Goal: Task Accomplishment & Management: Manage account settings

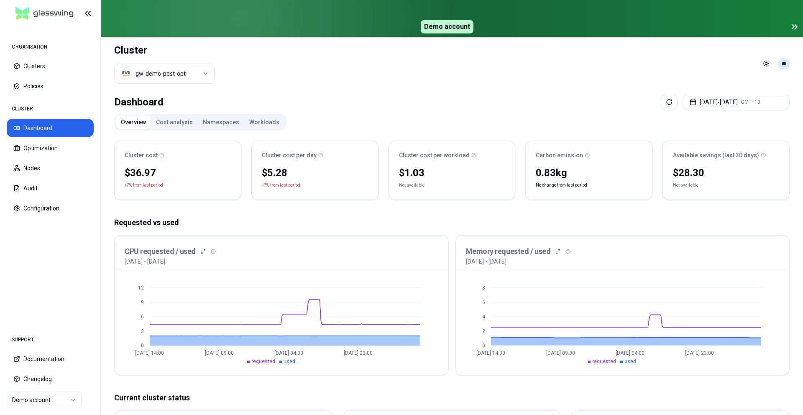
click at [783, 62] on html "ORGANISATION Clusters Policies CLUSTER Dashboard Optimization Nodes Audit Confi…" at bounding box center [401, 207] width 803 height 415
click at [719, 118] on div "Logout" at bounding box center [742, 118] width 89 height 13
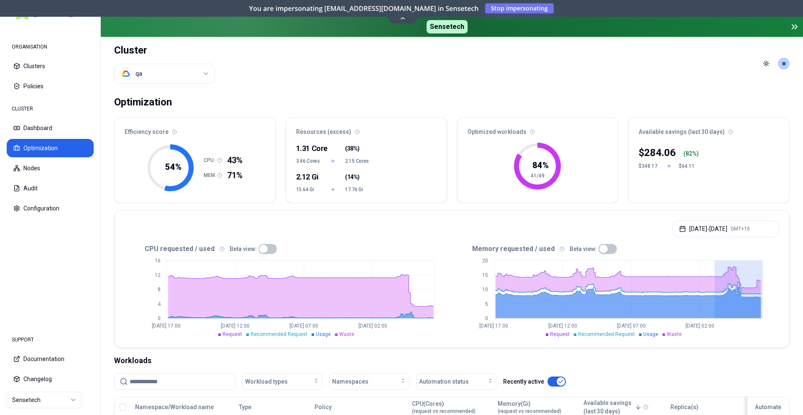
drag, startPoint x: 714, startPoint y: 302, endPoint x: 762, endPoint y: 304, distance: 48.5
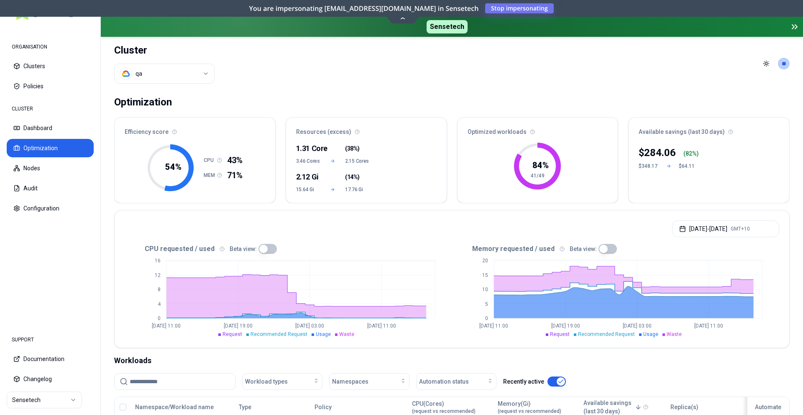
click at [265, 250] on button "button" at bounding box center [267, 249] width 18 height 10
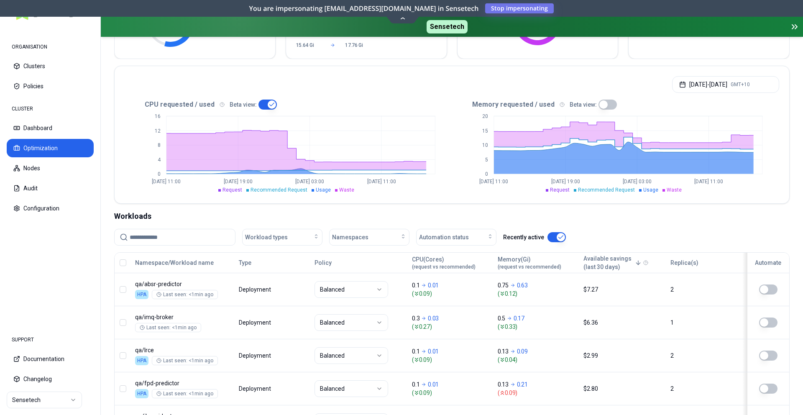
scroll to position [143, 0]
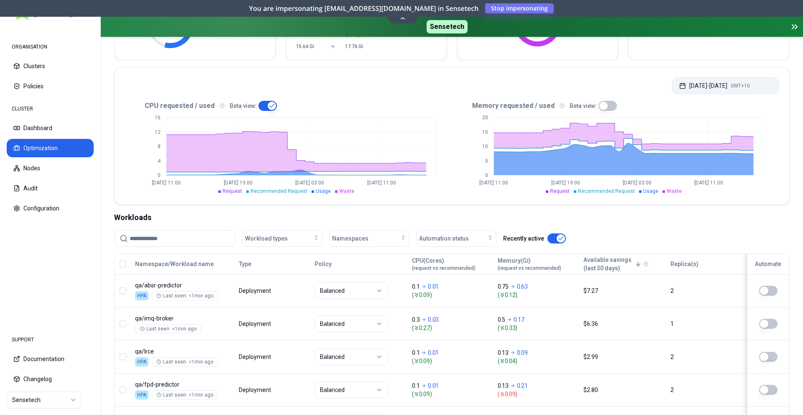
click at [685, 87] on button "[DATE] - [DATE] GMT+10" at bounding box center [725, 85] width 107 height 17
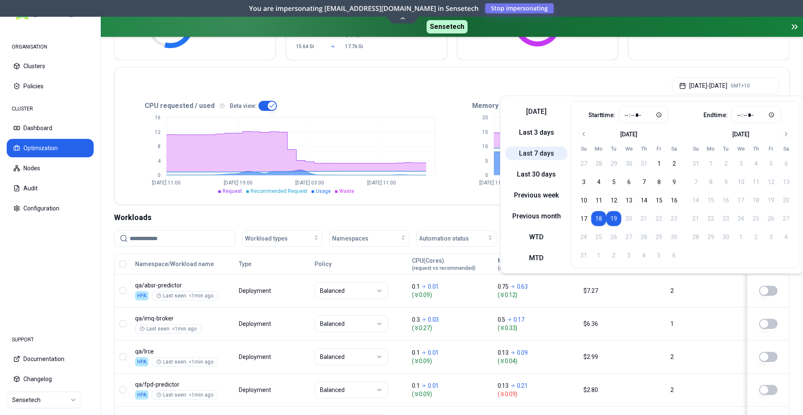
click at [546, 148] on button "Last 7 days" at bounding box center [537, 153] width 62 height 13
type input "*****"
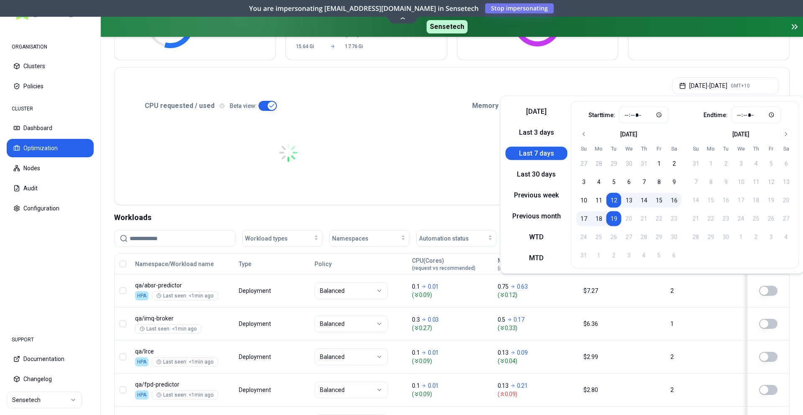
click at [450, 102] on div "CPU requested / used Beta view:" at bounding box center [288, 106] width 327 height 10
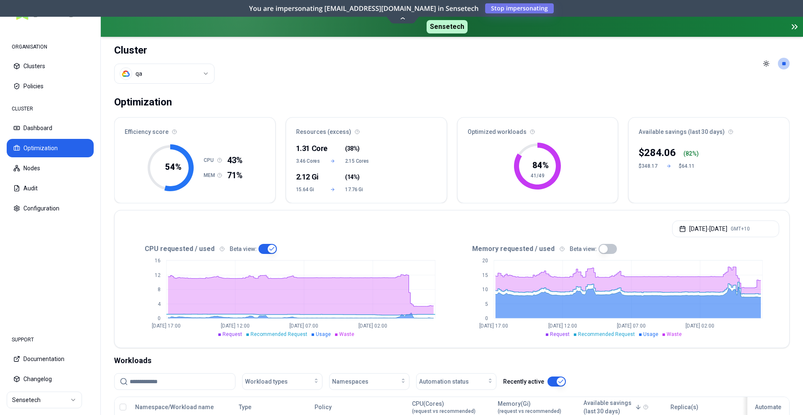
click at [606, 252] on button "button" at bounding box center [607, 249] width 18 height 10
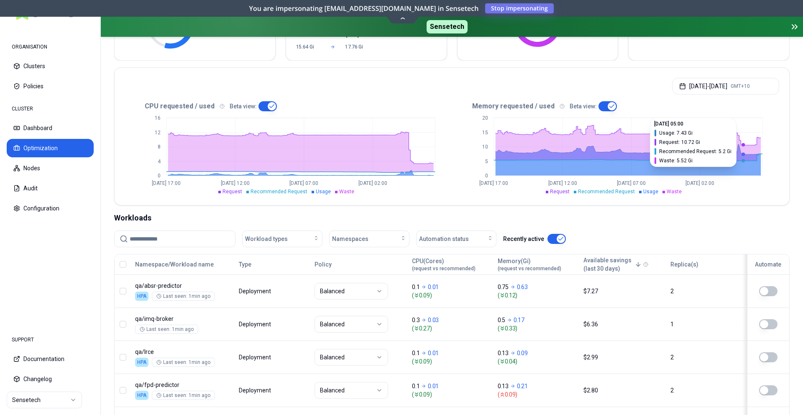
scroll to position [147, 0]
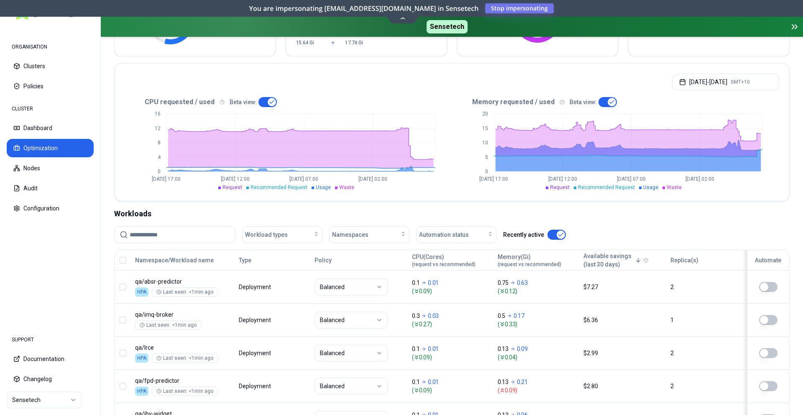
type button "on"
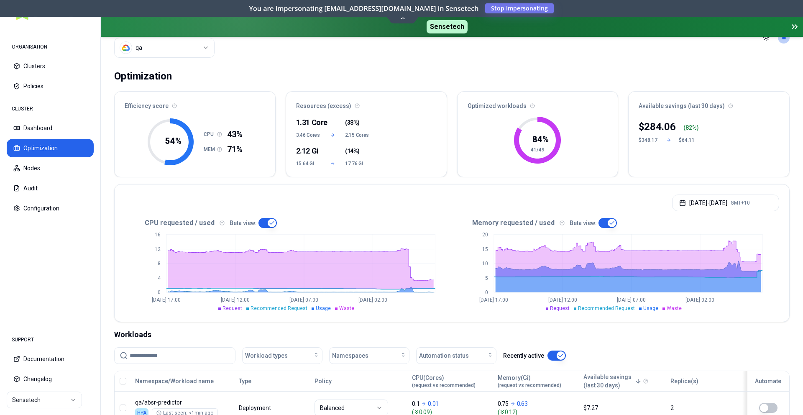
scroll to position [0, 0]
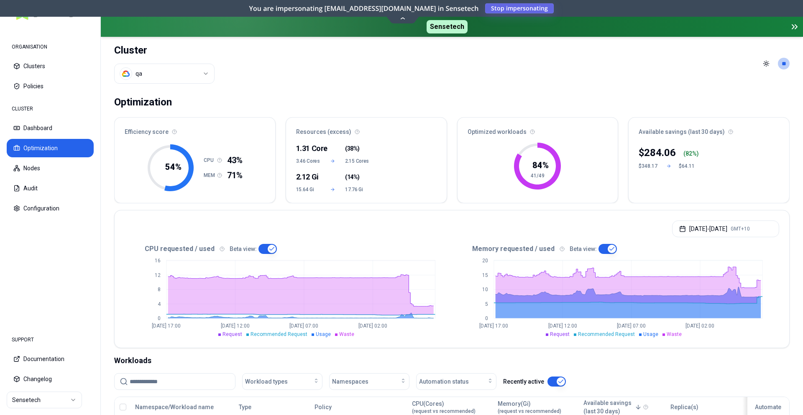
click at [0, 0] on span "Stop impersonating" at bounding box center [0, 0] width 0 height 0
